Goal: Information Seeking & Learning: Learn about a topic

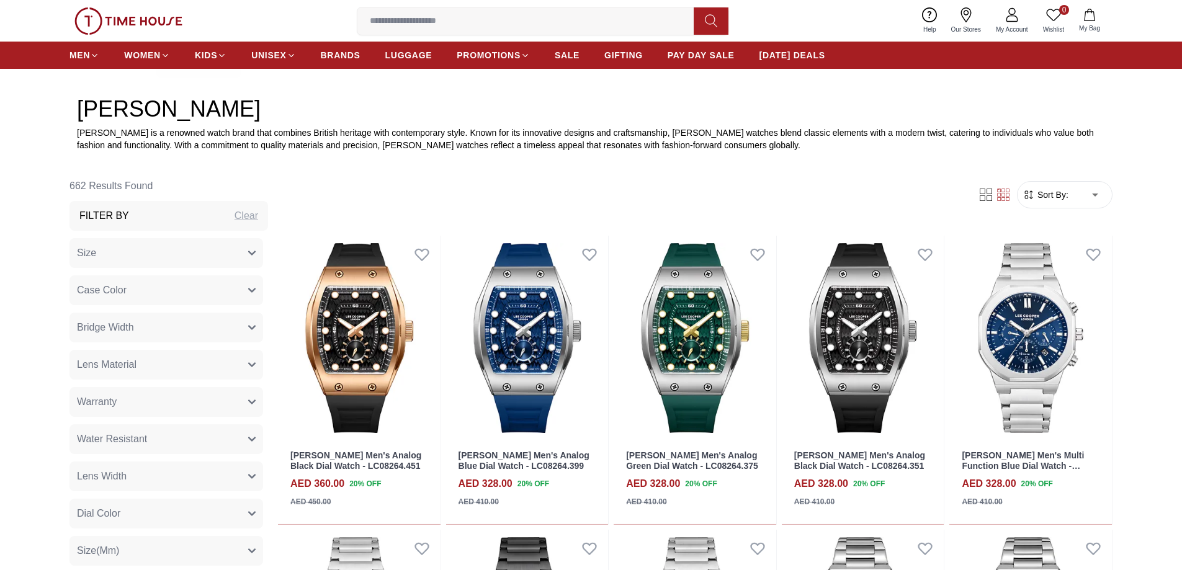
scroll to position [559, 0]
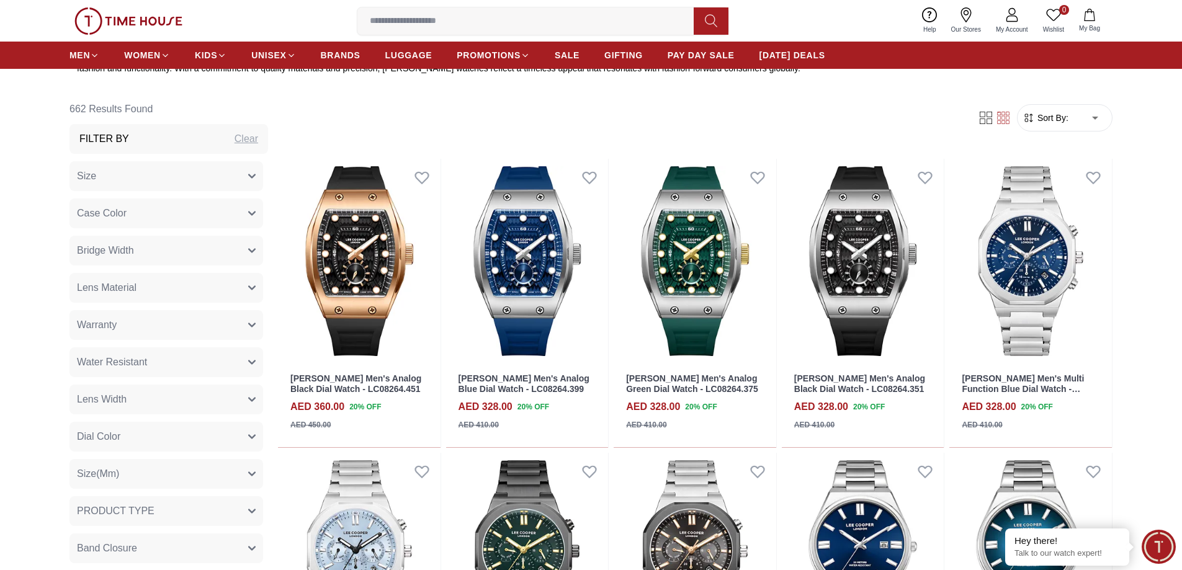
click at [248, 213] on icon "button" at bounding box center [251, 213] width 7 height 7
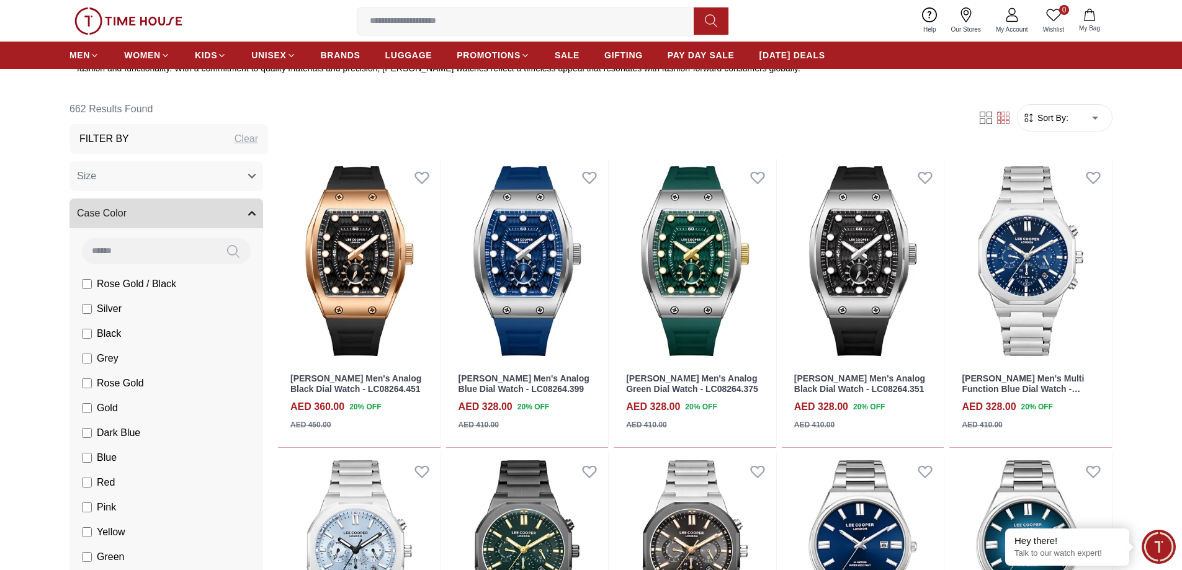
click at [249, 213] on icon "button" at bounding box center [252, 213] width 6 height 3
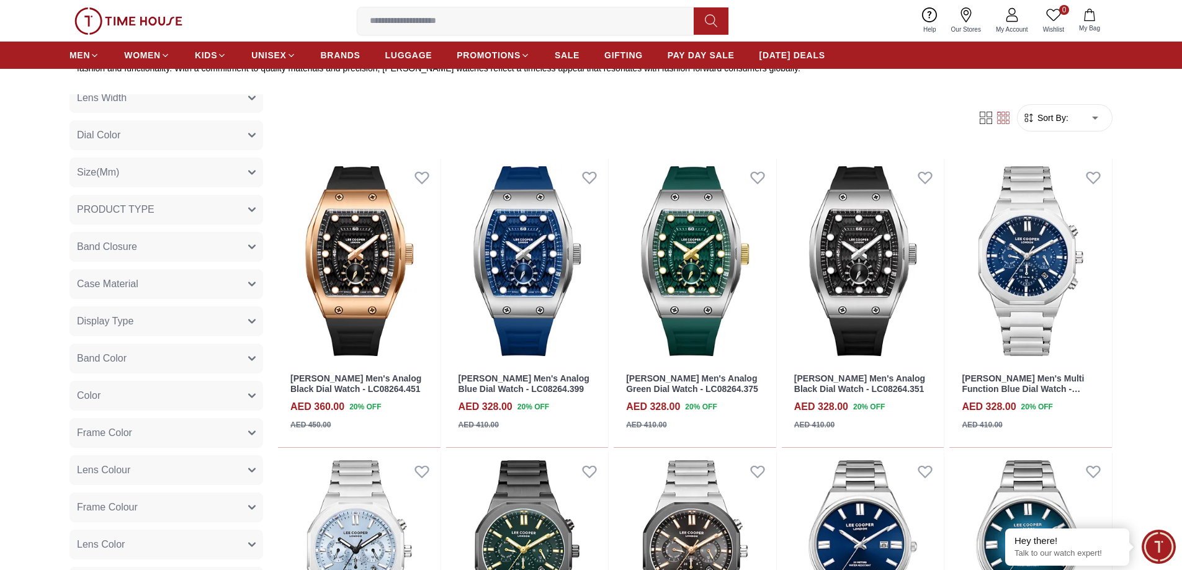
scroll to position [372, 0]
click at [234, 282] on button "Band Color" at bounding box center [167, 288] width 194 height 30
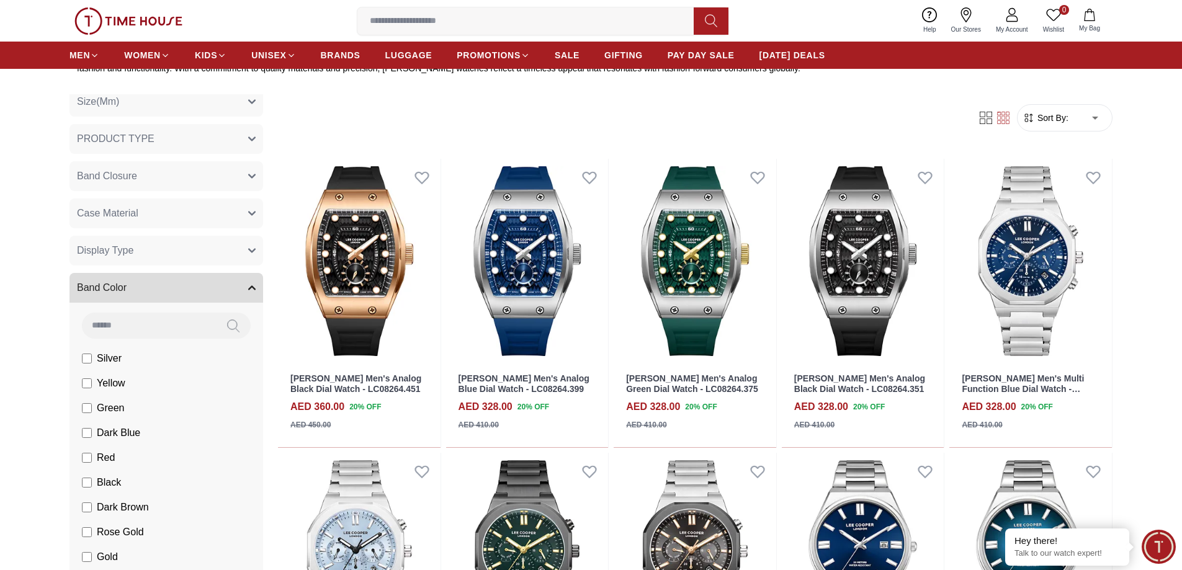
click at [234, 282] on button "Band Color" at bounding box center [167, 288] width 194 height 30
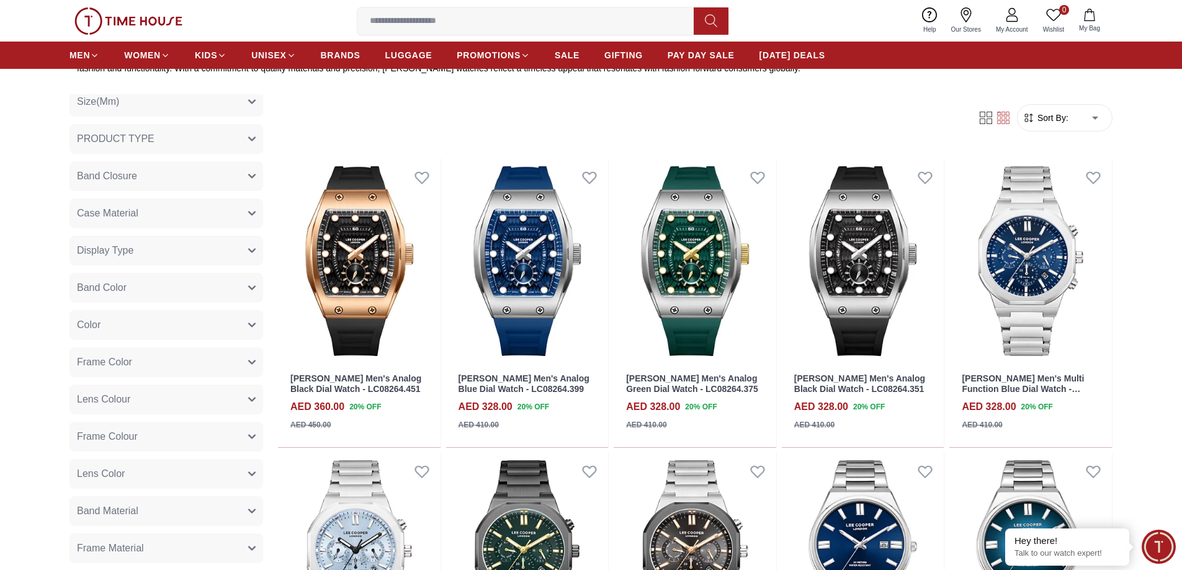
click at [222, 210] on button "Case Material" at bounding box center [167, 214] width 194 height 30
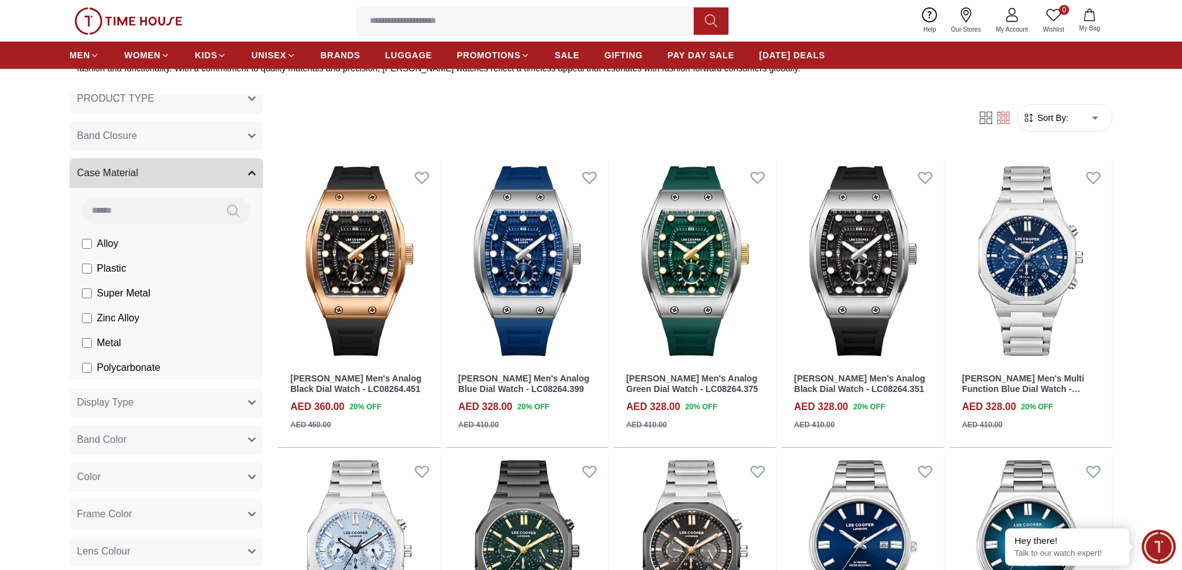
scroll to position [434, 0]
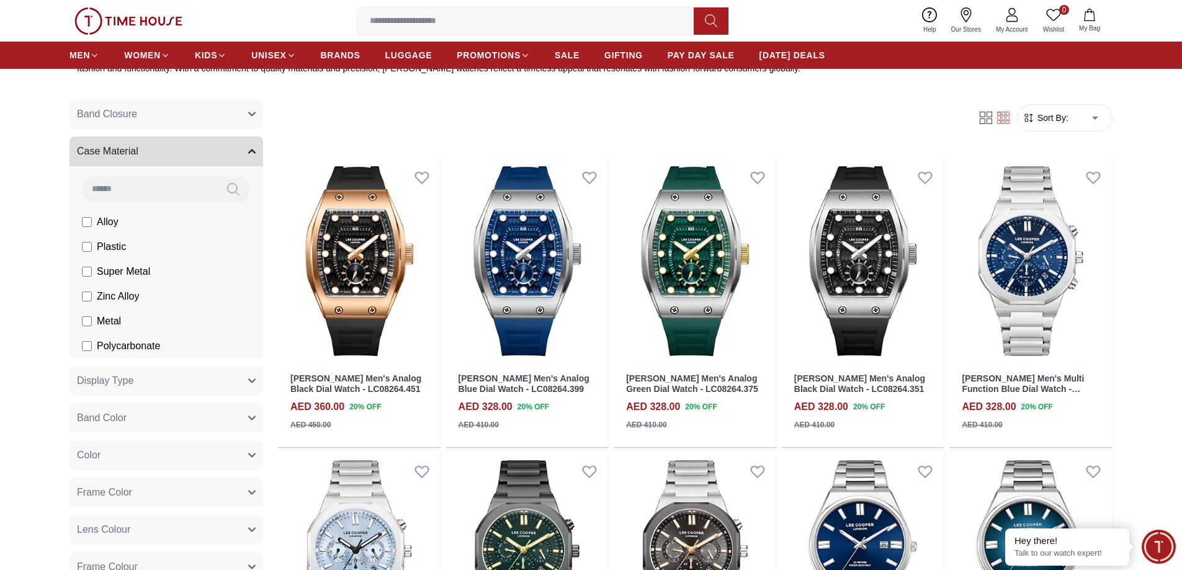
click at [241, 146] on button "Case Material" at bounding box center [167, 152] width 194 height 30
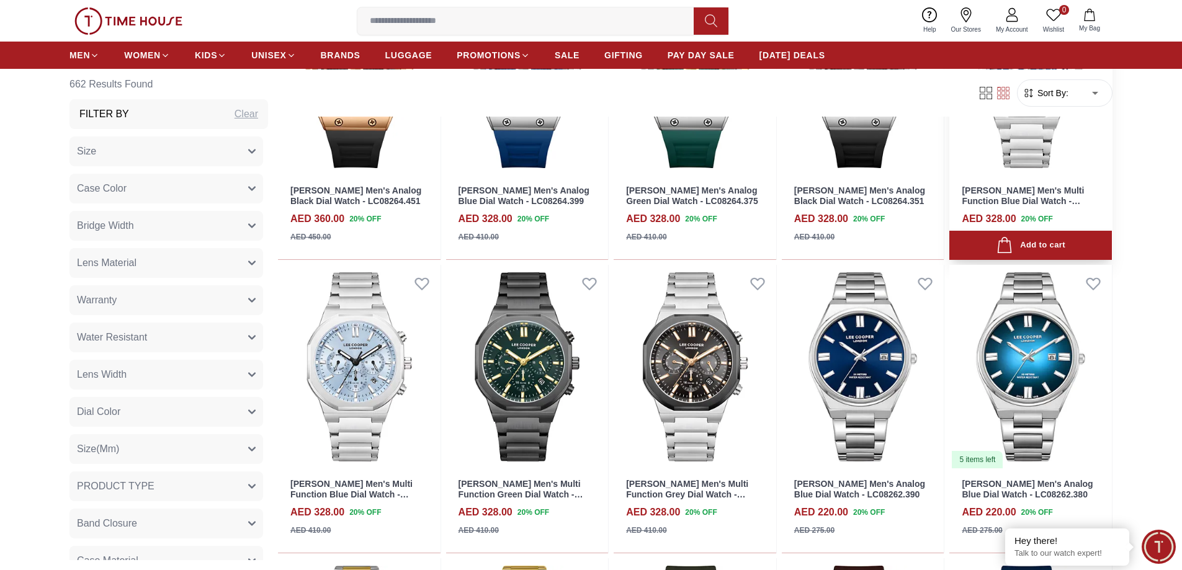
scroll to position [931, 0]
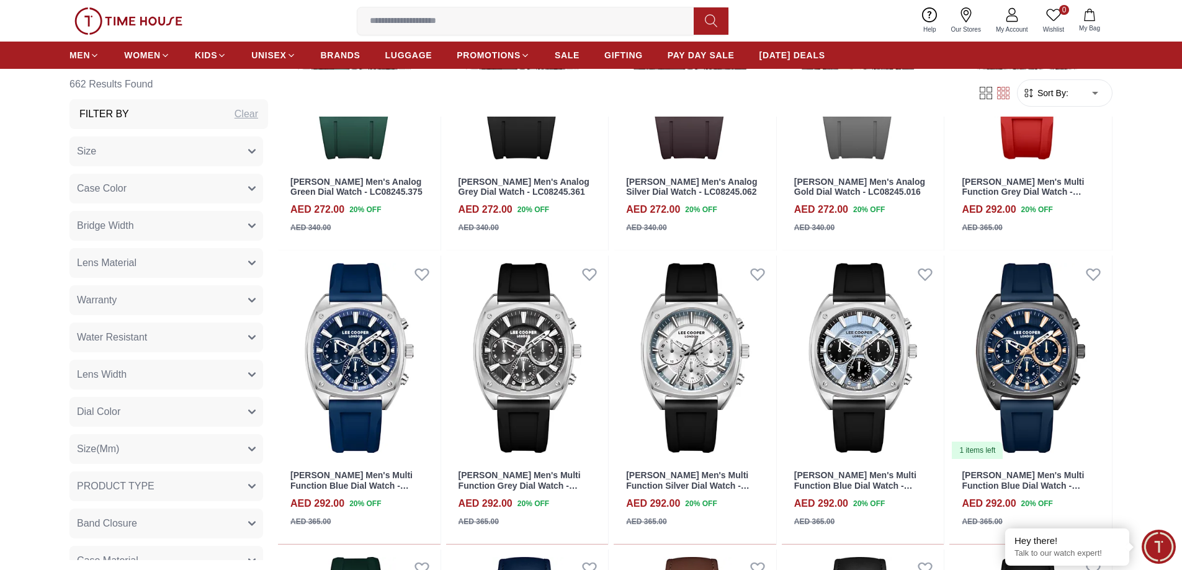
scroll to position [2358, 0]
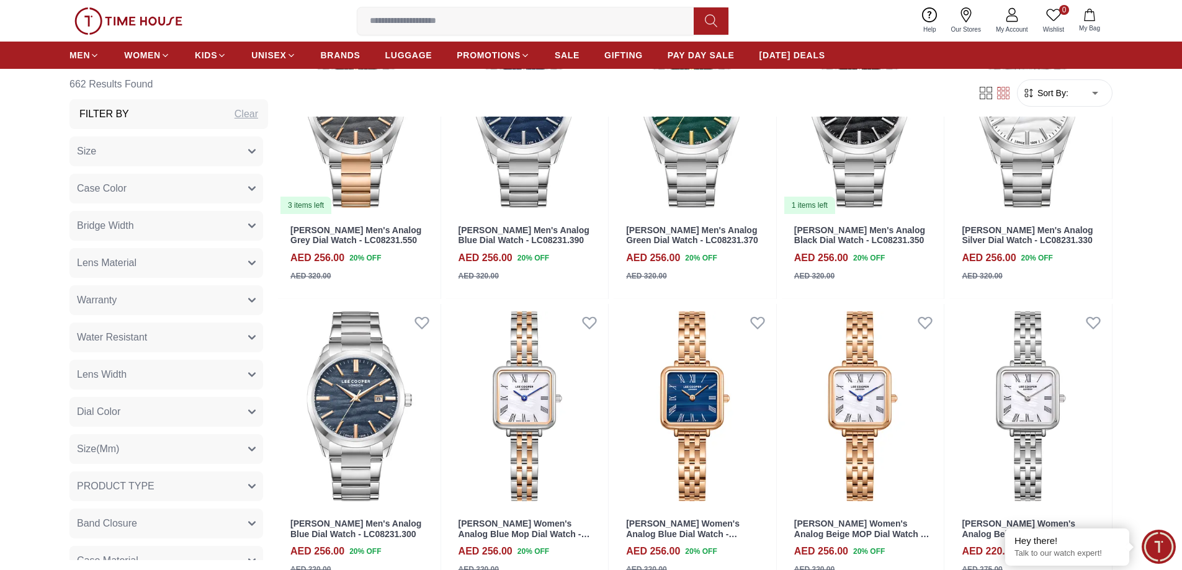
scroll to position [3165, 0]
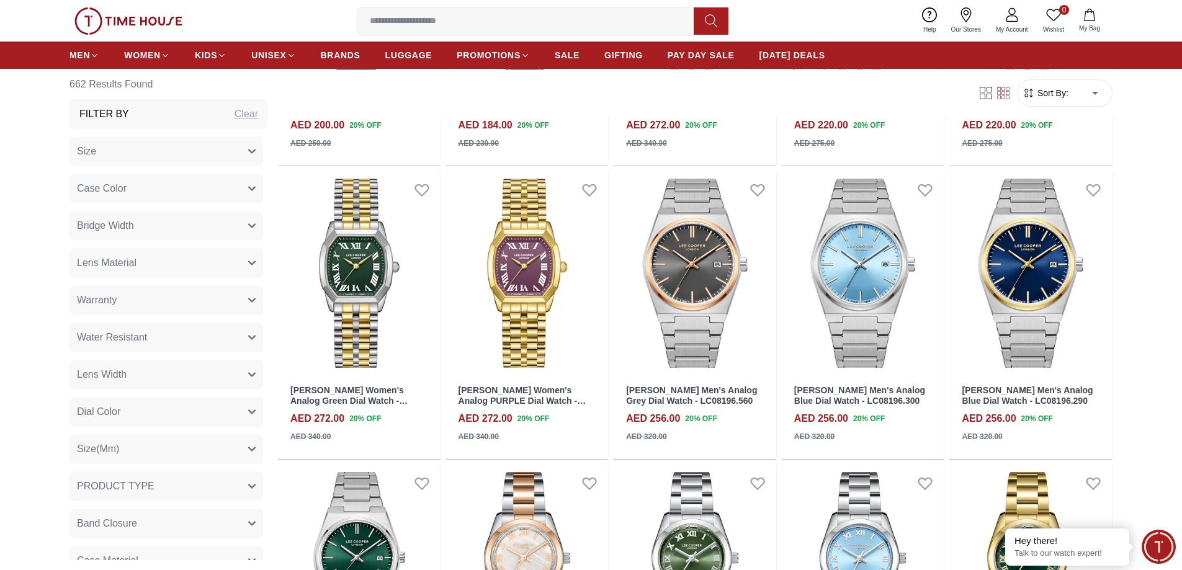
scroll to position [5710, 0]
